Goal: Check status: Check status

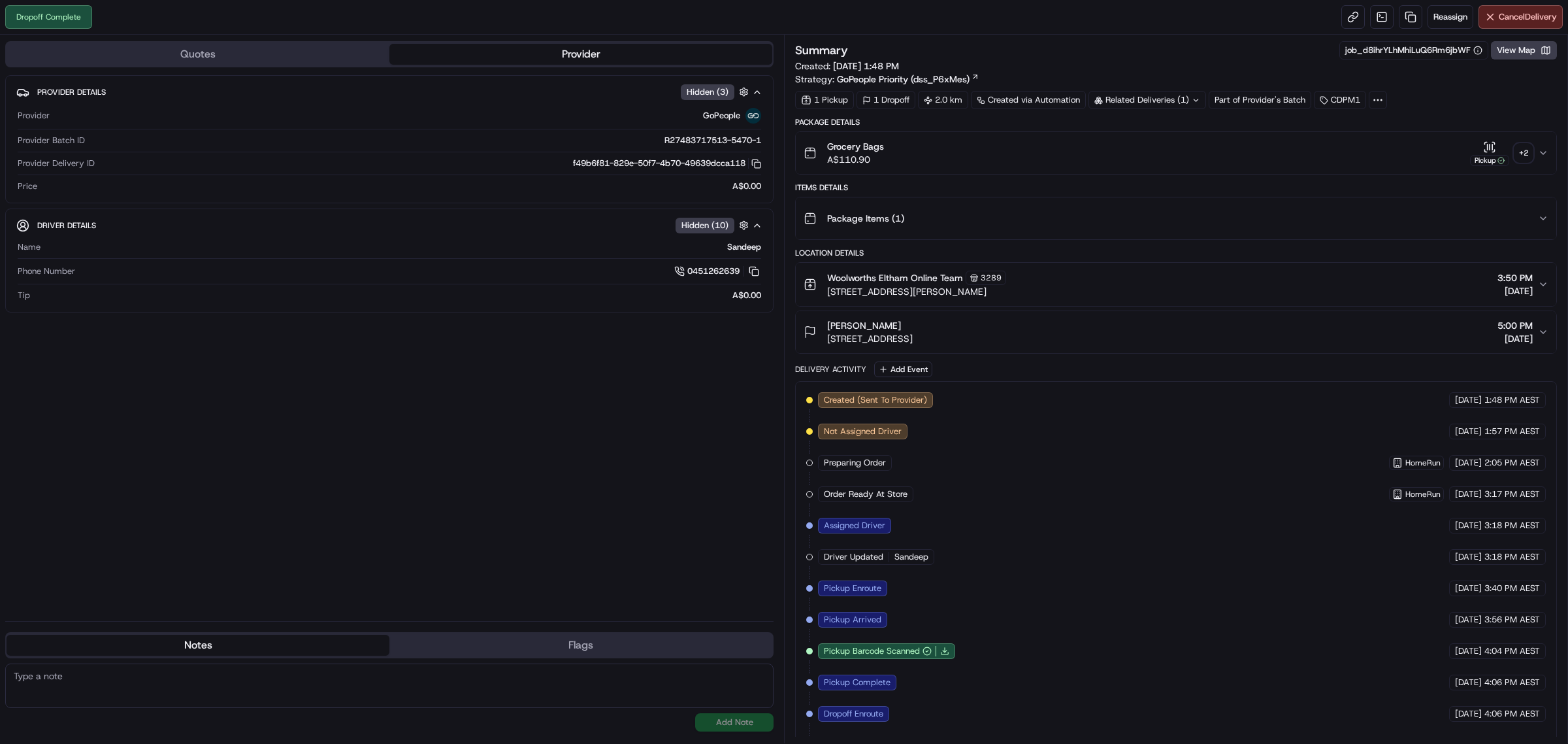
click at [1524, 154] on div "+ 2" at bounding box center [1523, 153] width 19 height 19
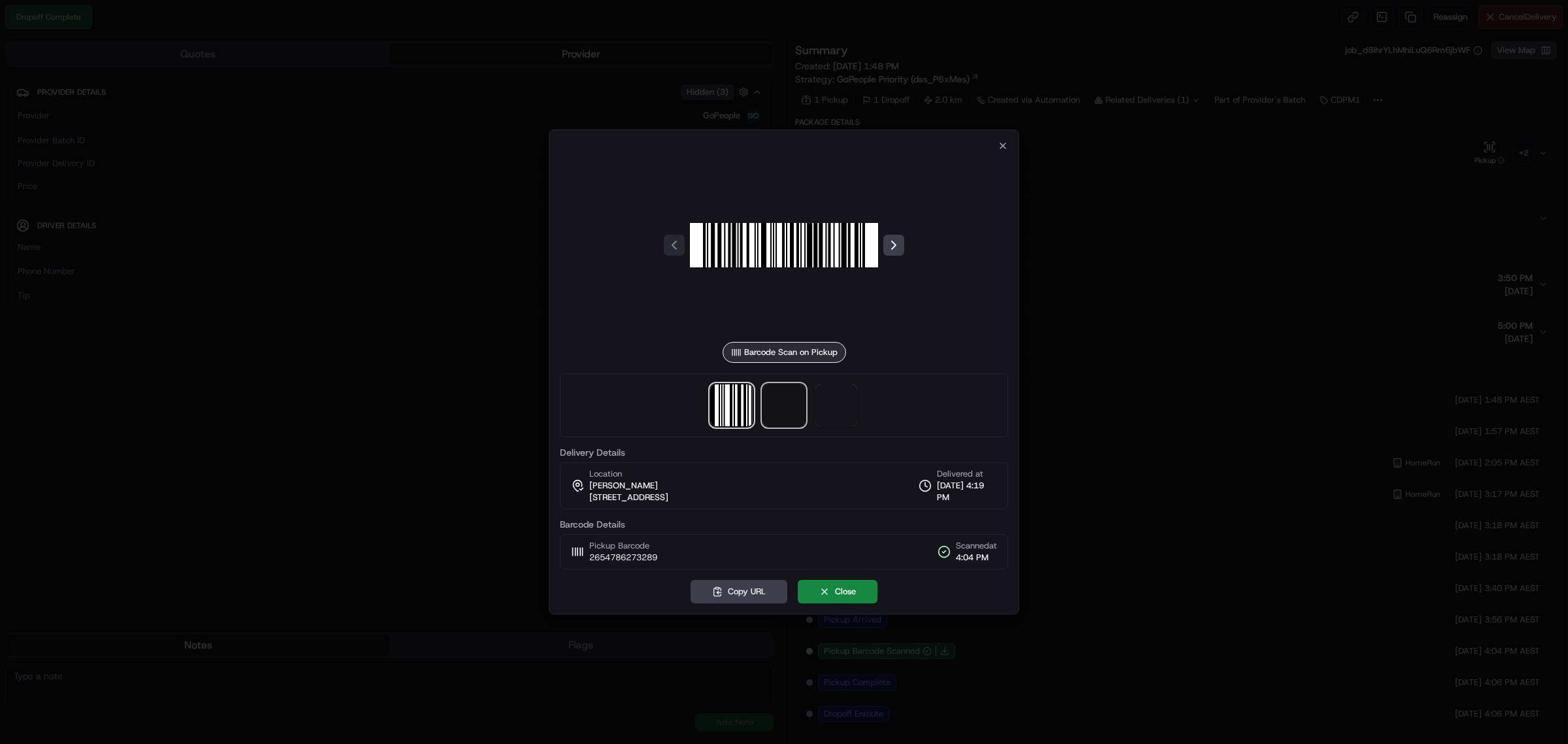
click at [783, 412] on span at bounding box center [784, 405] width 42 height 42
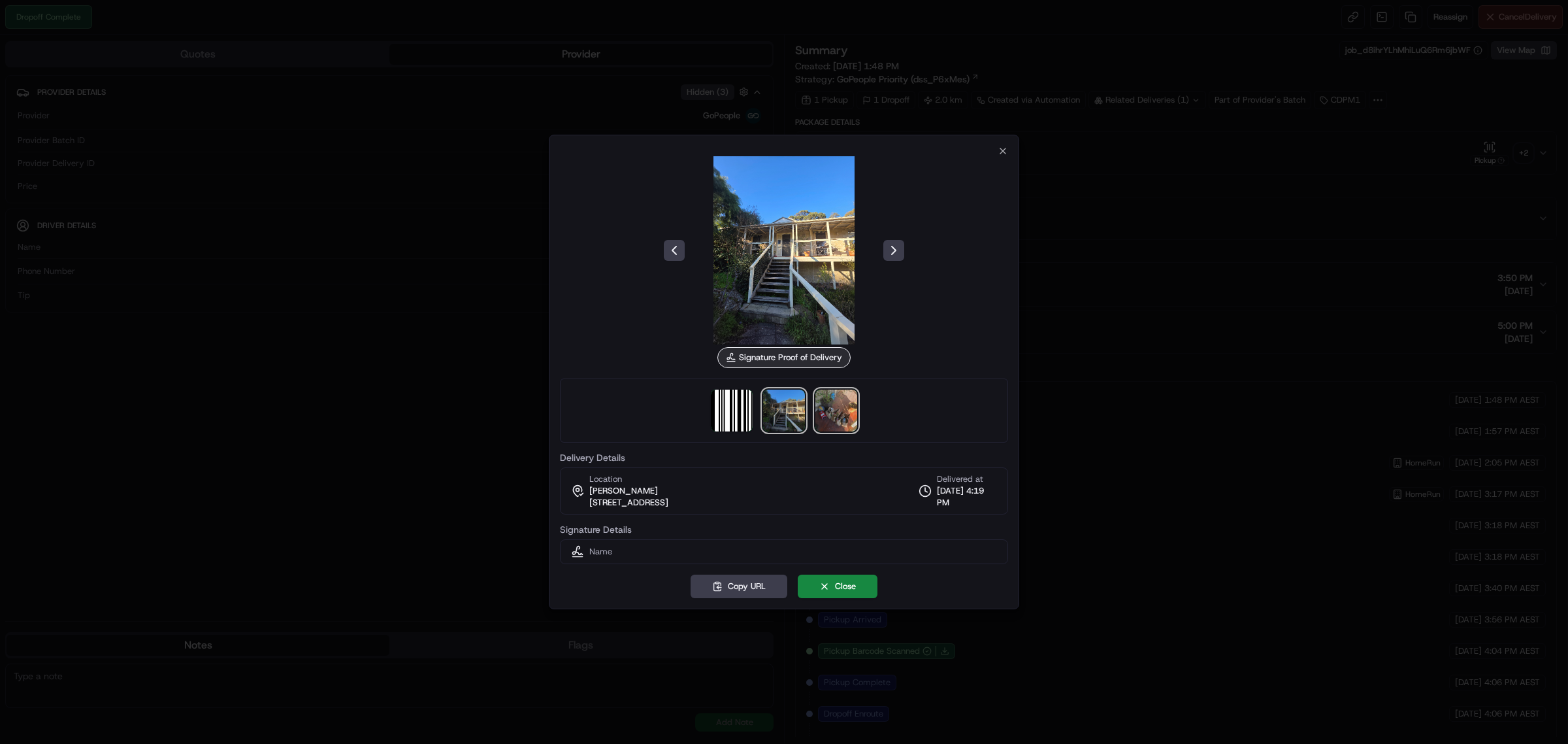
click at [830, 400] on img at bounding box center [836, 410] width 42 height 42
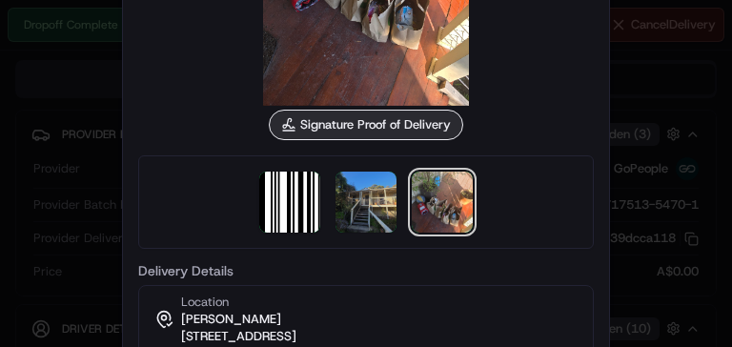
drag, startPoint x: 517, startPoint y: 61, endPoint x: 518, endPoint y: 88, distance: 26.7
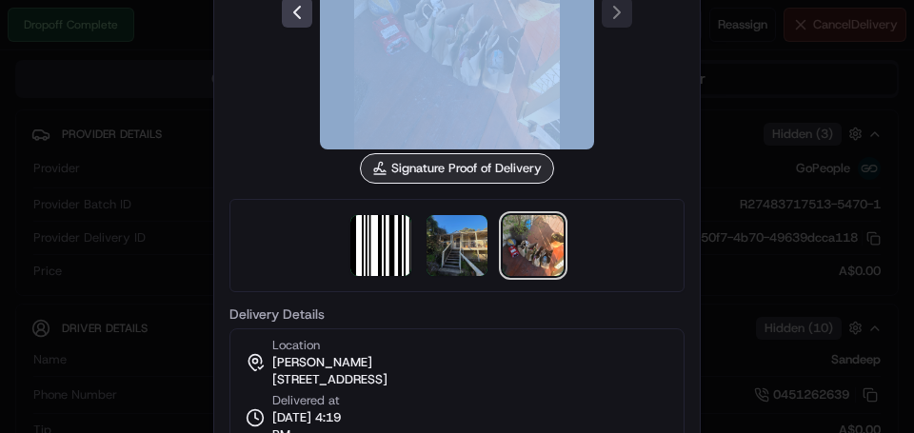
drag, startPoint x: 601, startPoint y: 146, endPoint x: 604, endPoint y: 162, distance: 16.4
click at [604, 162] on div "Signature Proof of Delivery" at bounding box center [457, 29] width 455 height 309
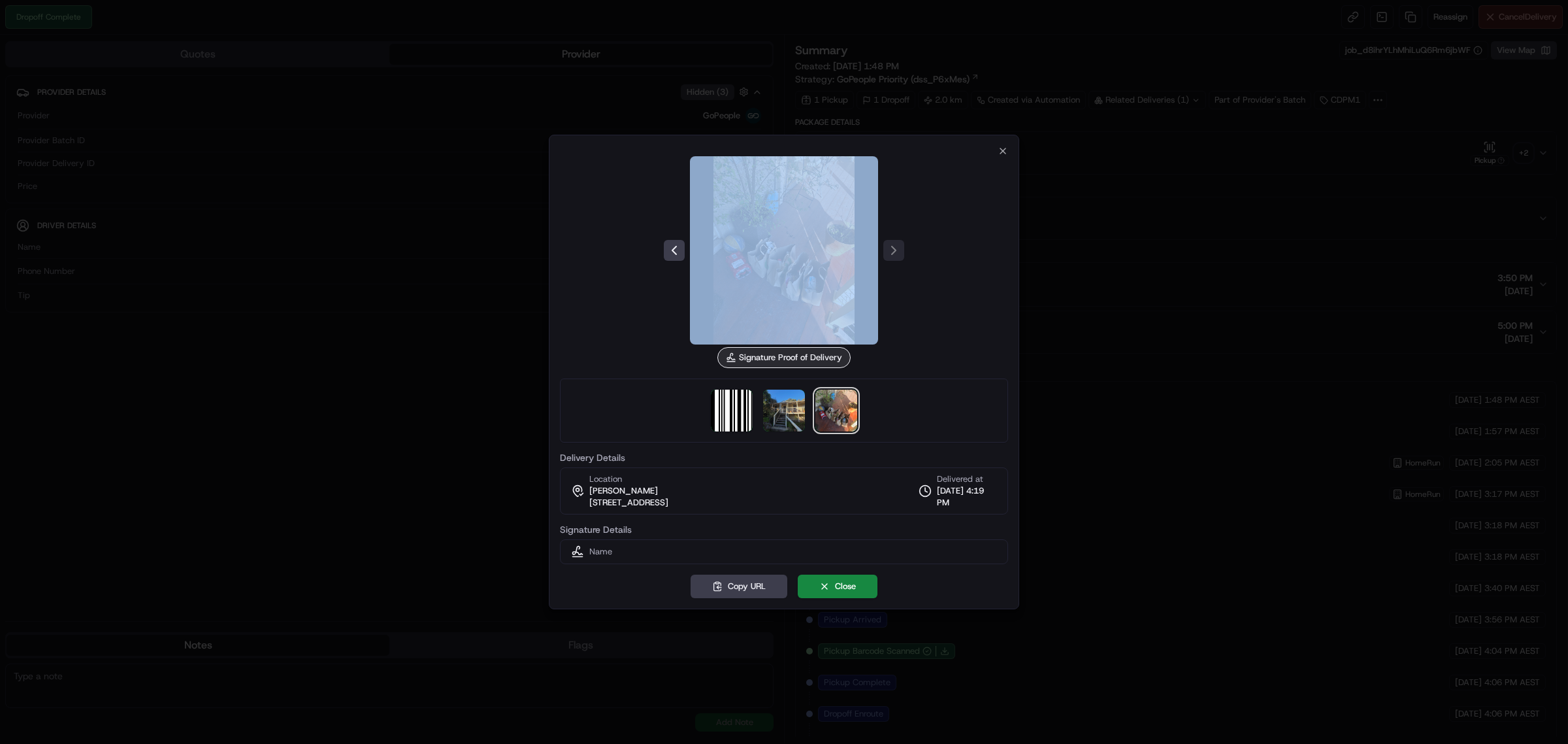
click at [750, 275] on img at bounding box center [784, 251] width 188 height 188
click at [1007, 151] on icon "button" at bounding box center [1003, 150] width 10 height 10
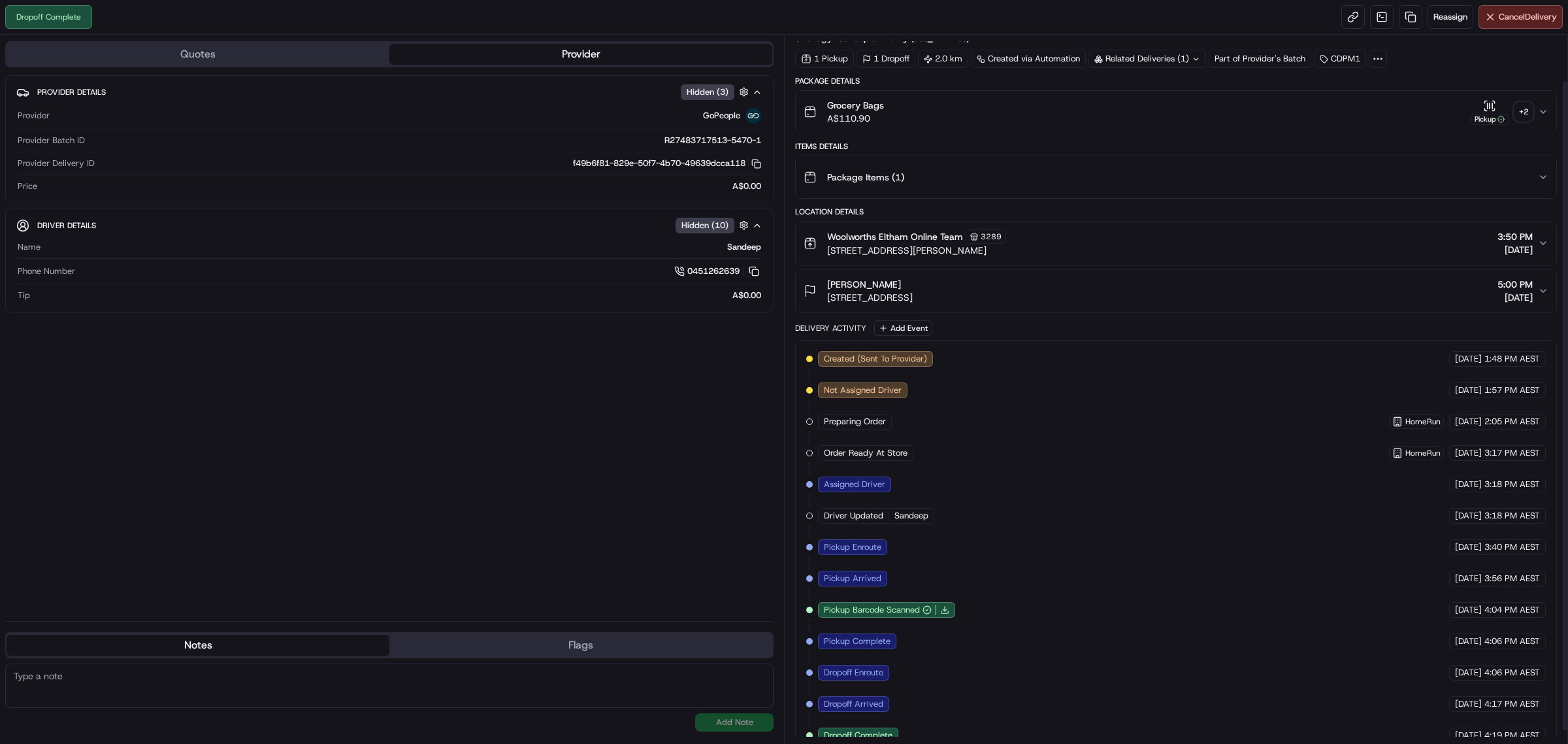
scroll to position [64, 0]
